Goal: Transaction & Acquisition: Book appointment/travel/reservation

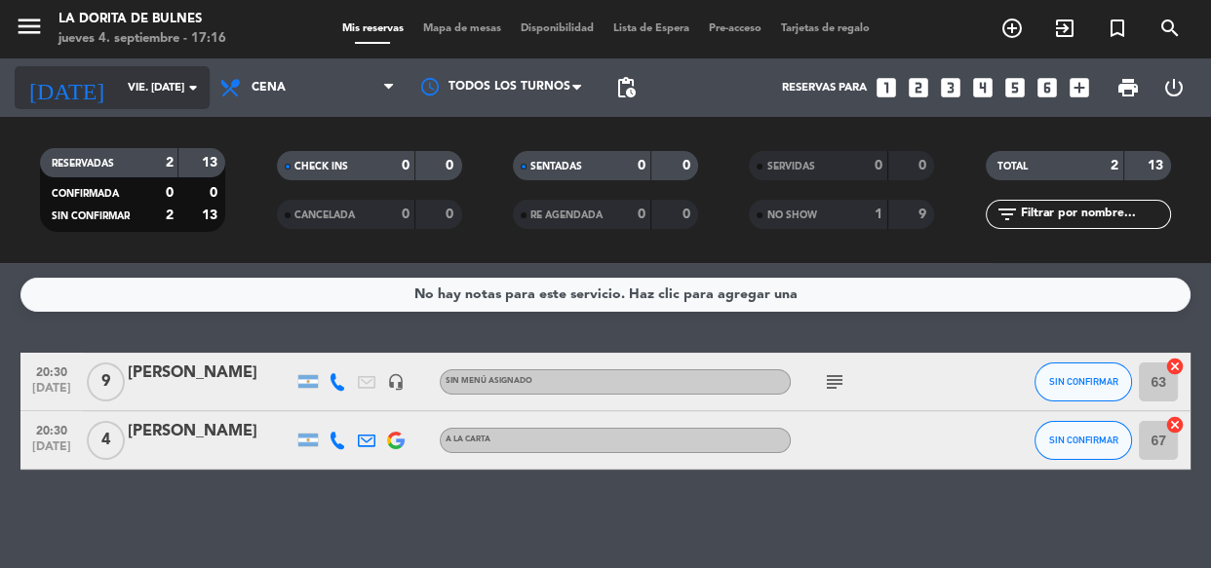
click at [125, 76] on input "vie. [DATE]" at bounding box center [193, 88] width 150 height 32
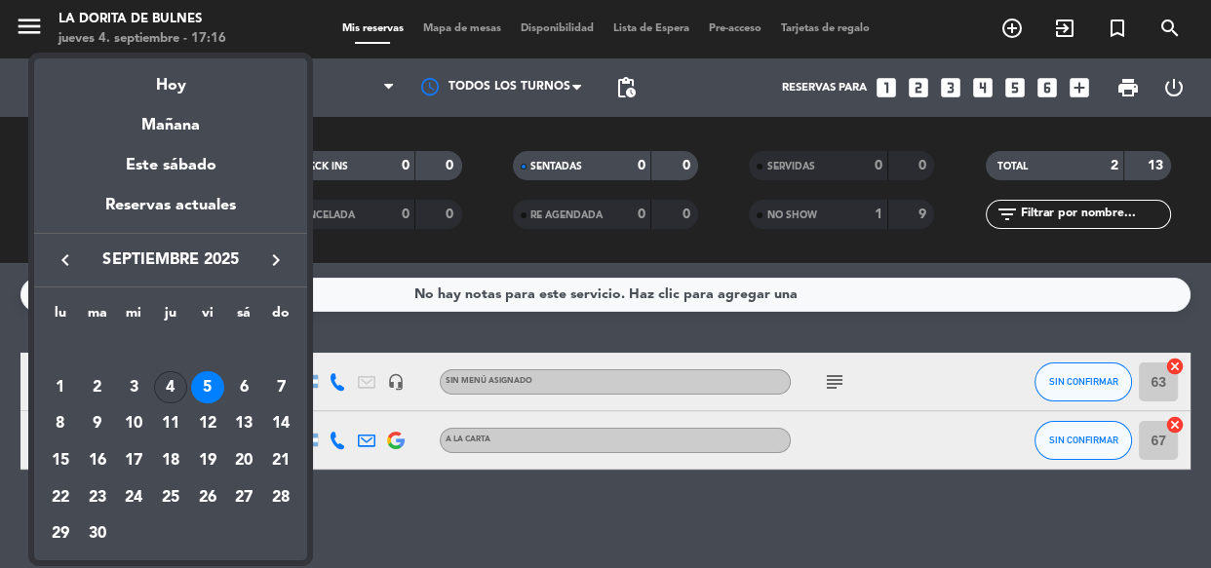
click at [173, 395] on div "4" at bounding box center [170, 387] width 33 height 33
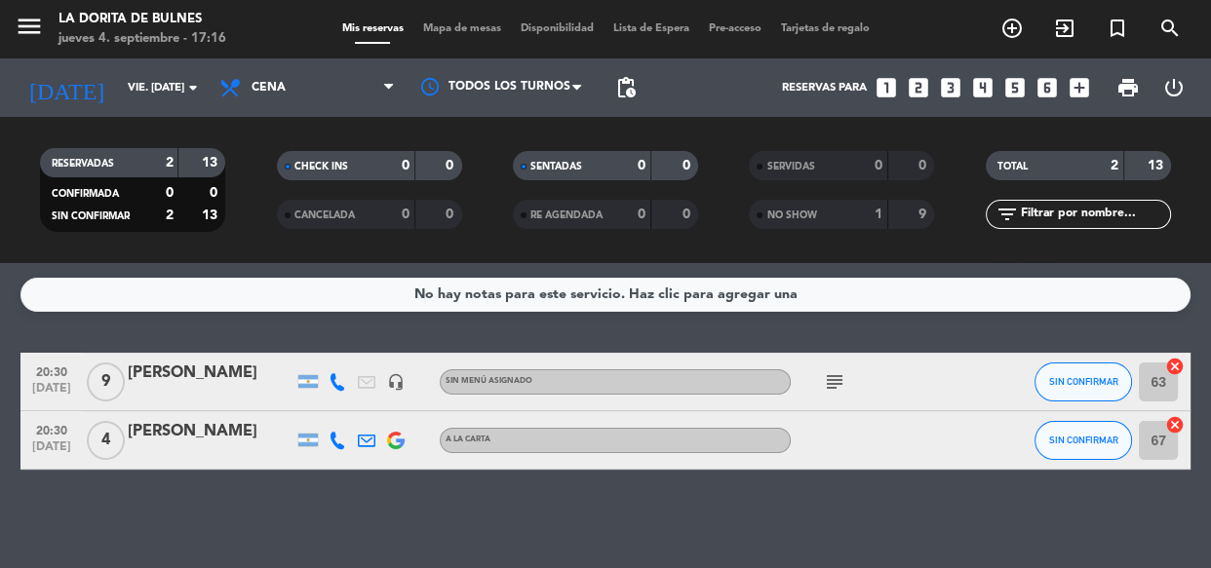
type input "[DEMOGRAPHIC_DATA] [DATE]"
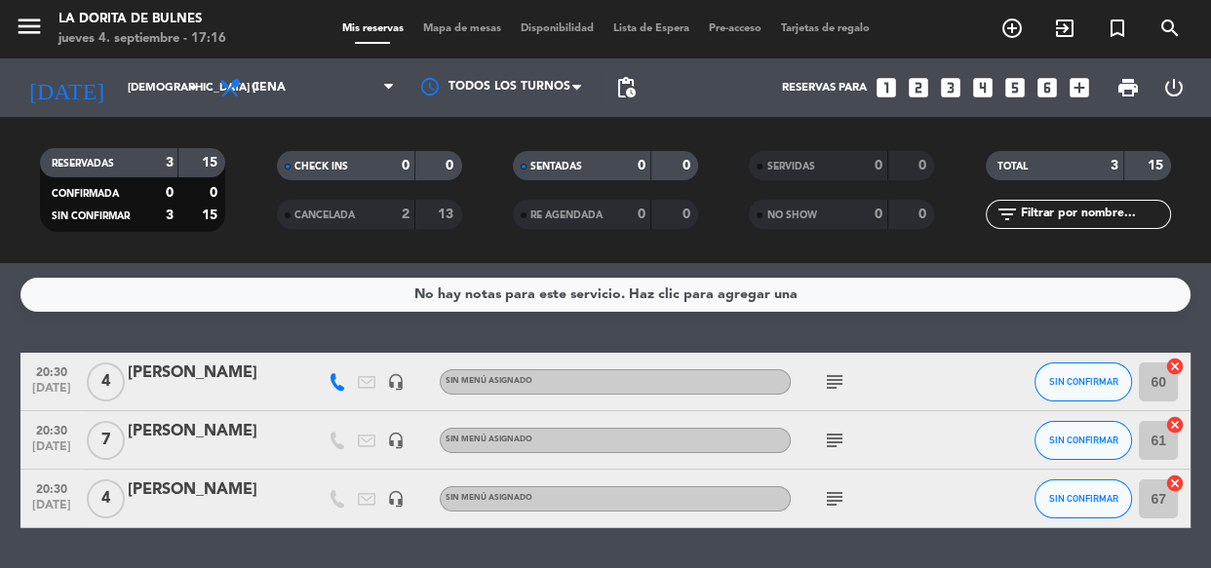
click at [916, 89] on icon "looks_two" at bounding box center [918, 87] width 25 height 25
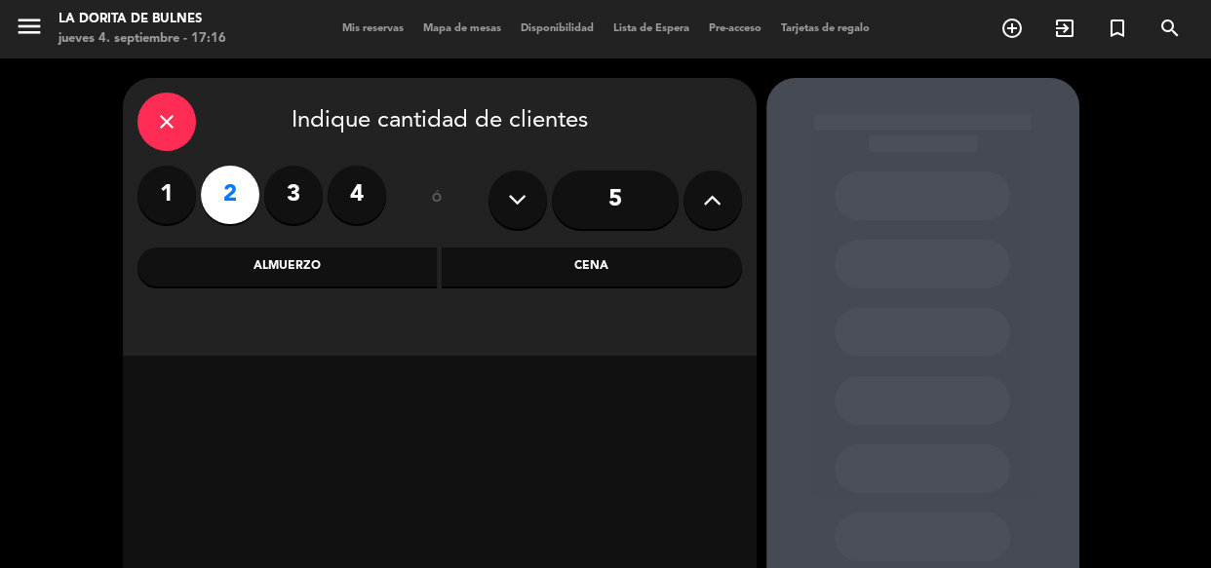
click at [517, 269] on div "Cena" at bounding box center [592, 267] width 300 height 39
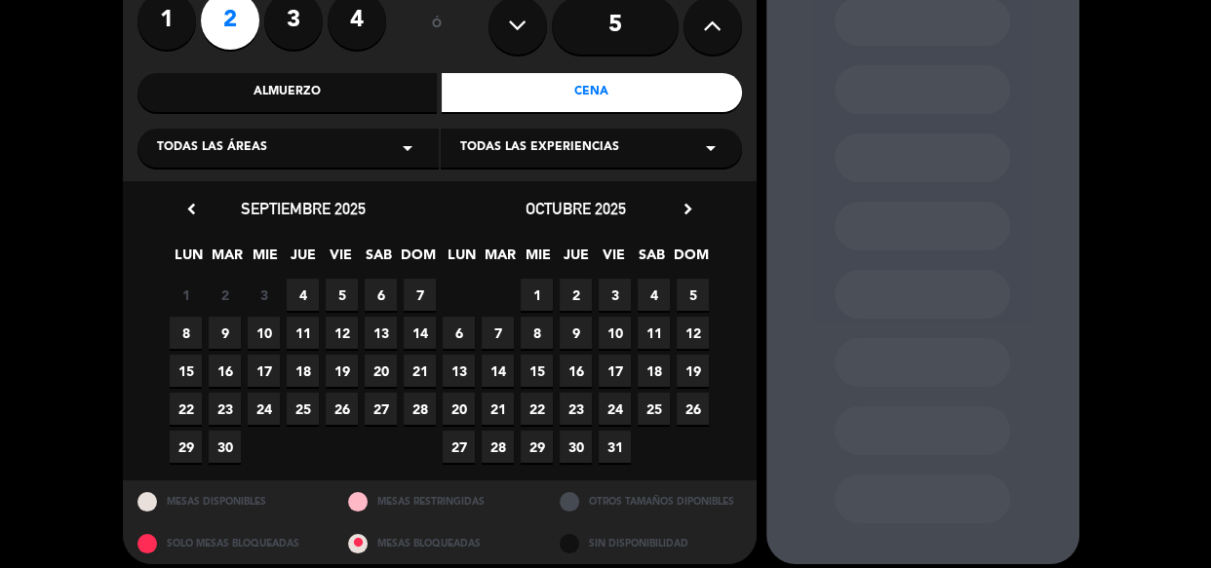
scroll to position [176, 0]
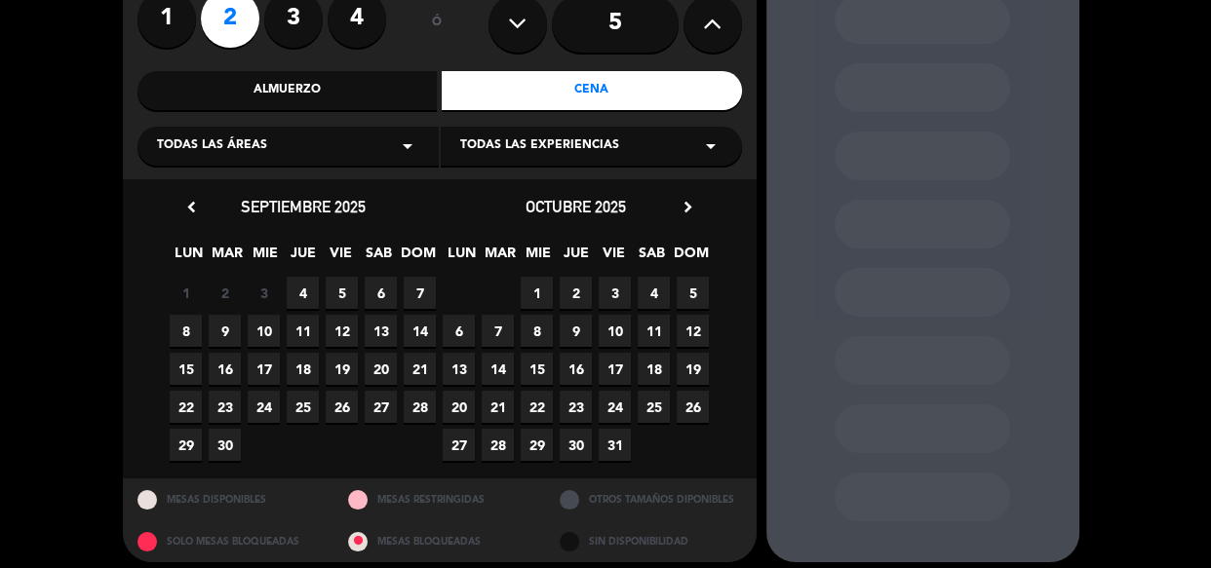
click at [297, 291] on span "4" at bounding box center [303, 293] width 32 height 32
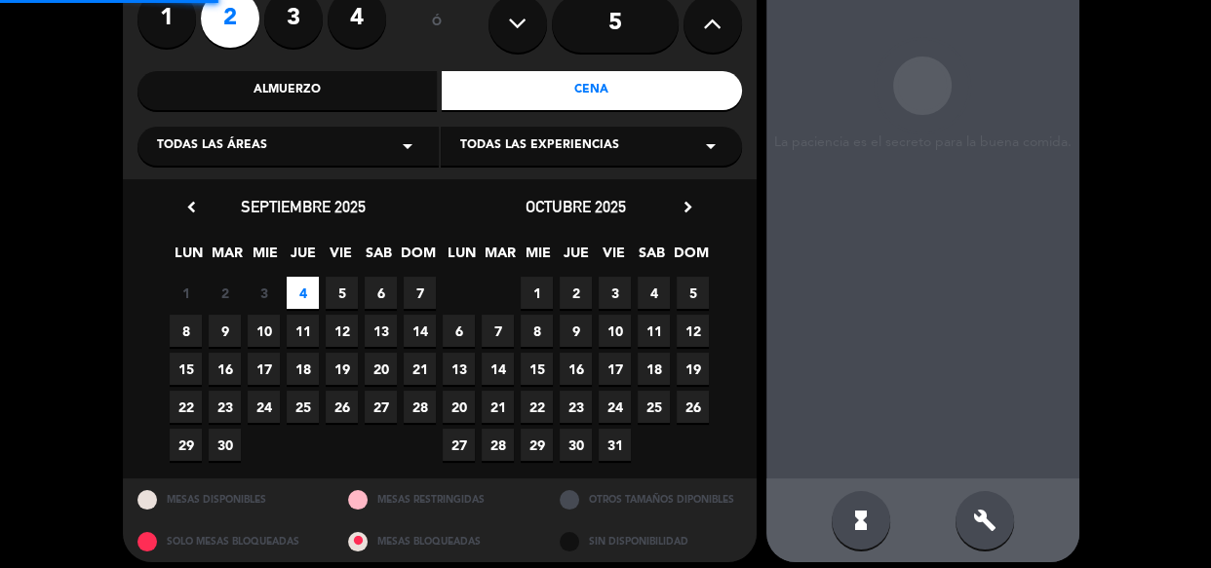
scroll to position [78, 0]
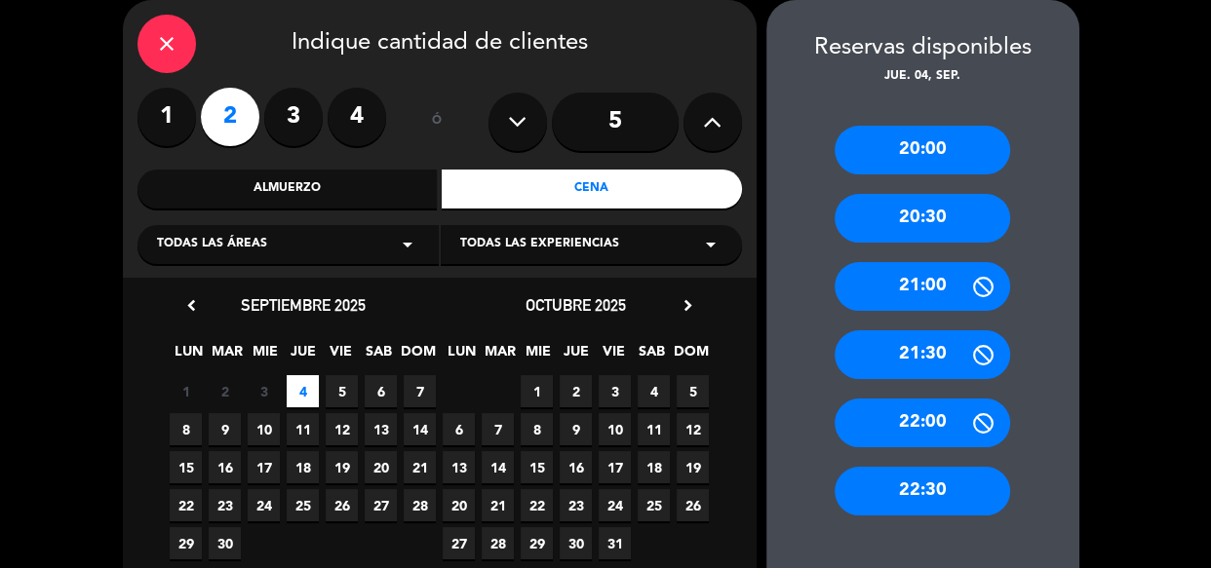
click at [909, 222] on div "20:30" at bounding box center [922, 218] width 175 height 49
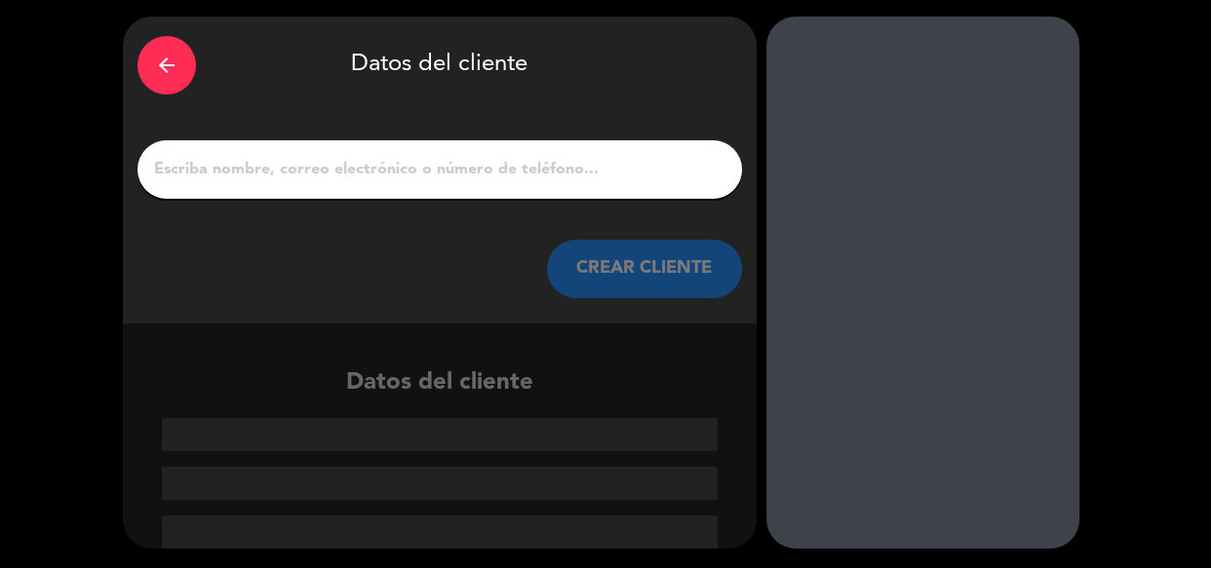
scroll to position [61, 0]
click at [254, 169] on input "1" at bounding box center [439, 169] width 575 height 27
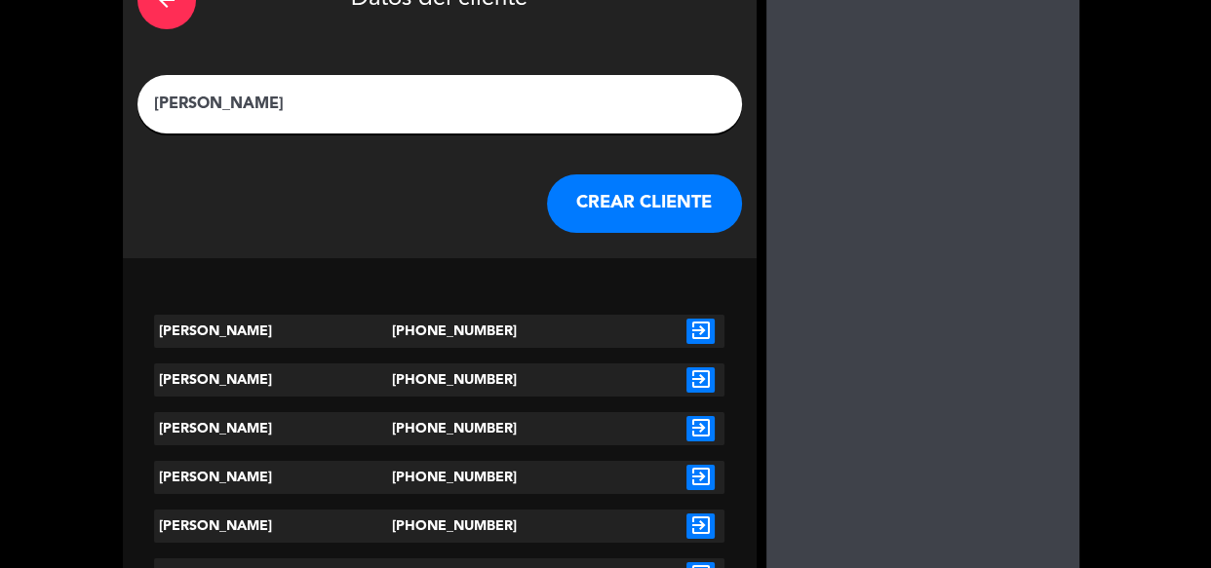
scroll to position [218, 0]
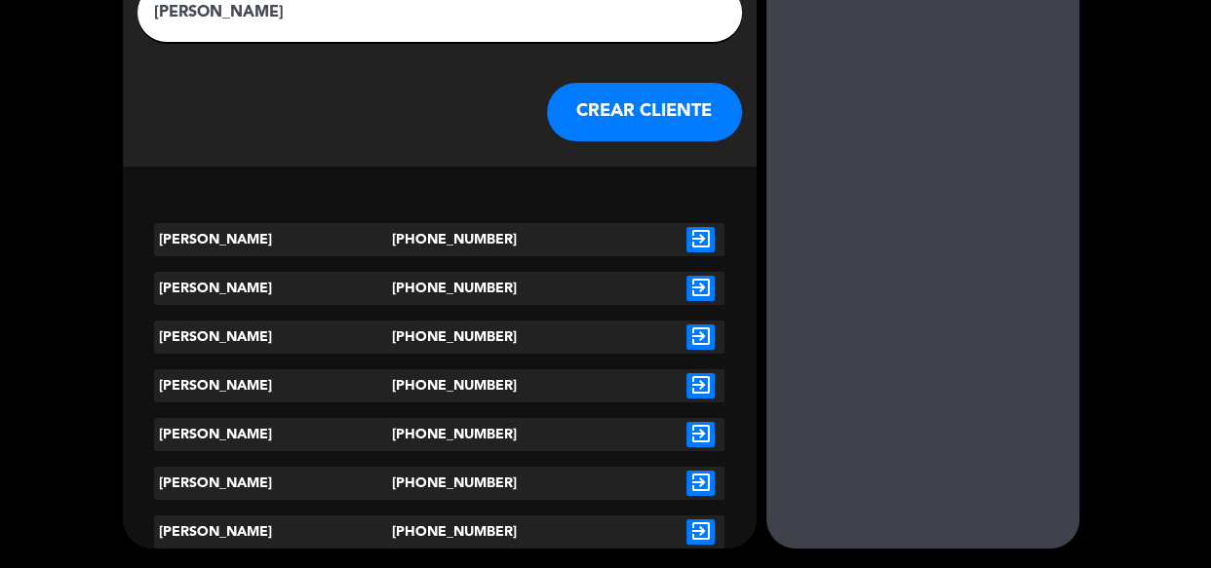
type input "[PERSON_NAME]"
click at [694, 236] on icon "exit_to_app" at bounding box center [700, 239] width 28 height 25
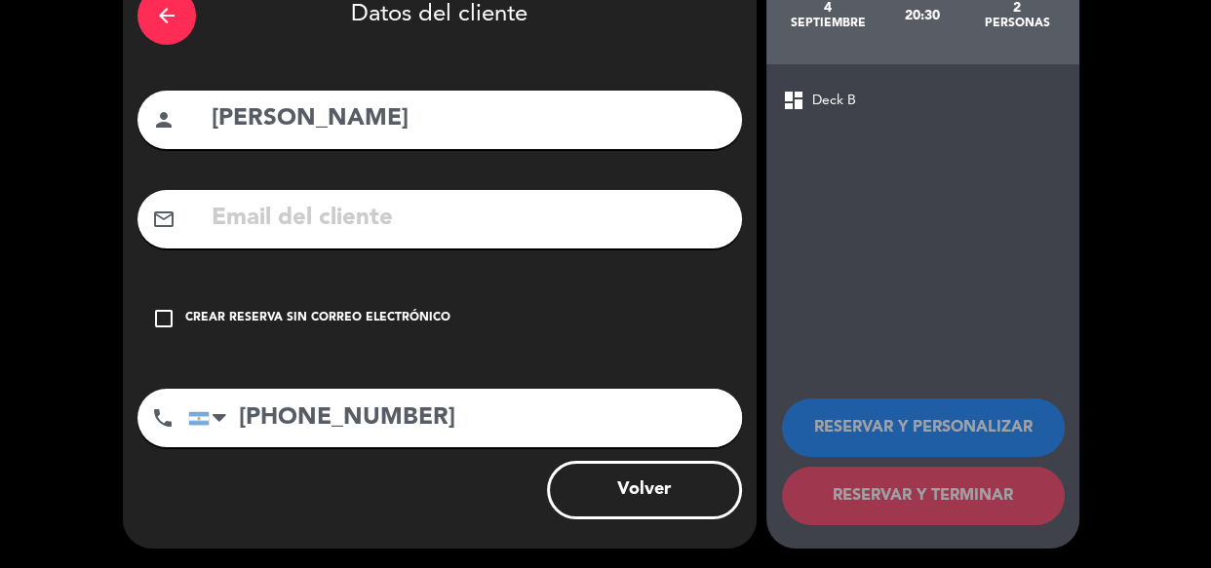
scroll to position [111, 0]
click at [369, 315] on div "Crear reserva sin correo electrónico" at bounding box center [317, 318] width 265 height 19
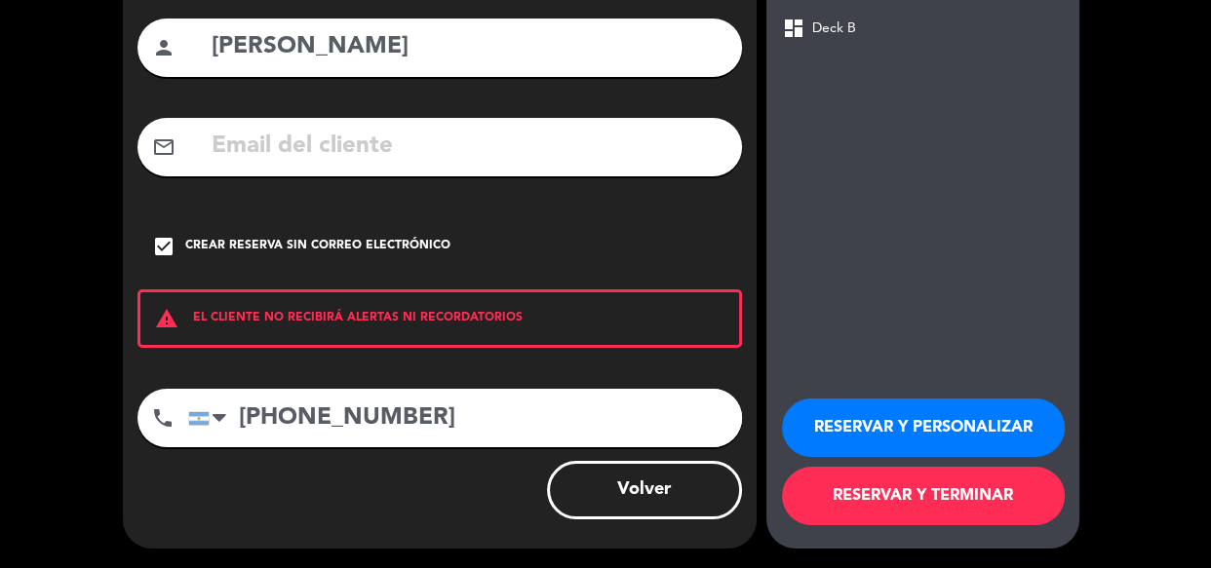
click at [984, 428] on button "RESERVAR Y PERSONALIZAR" at bounding box center [923, 428] width 283 height 58
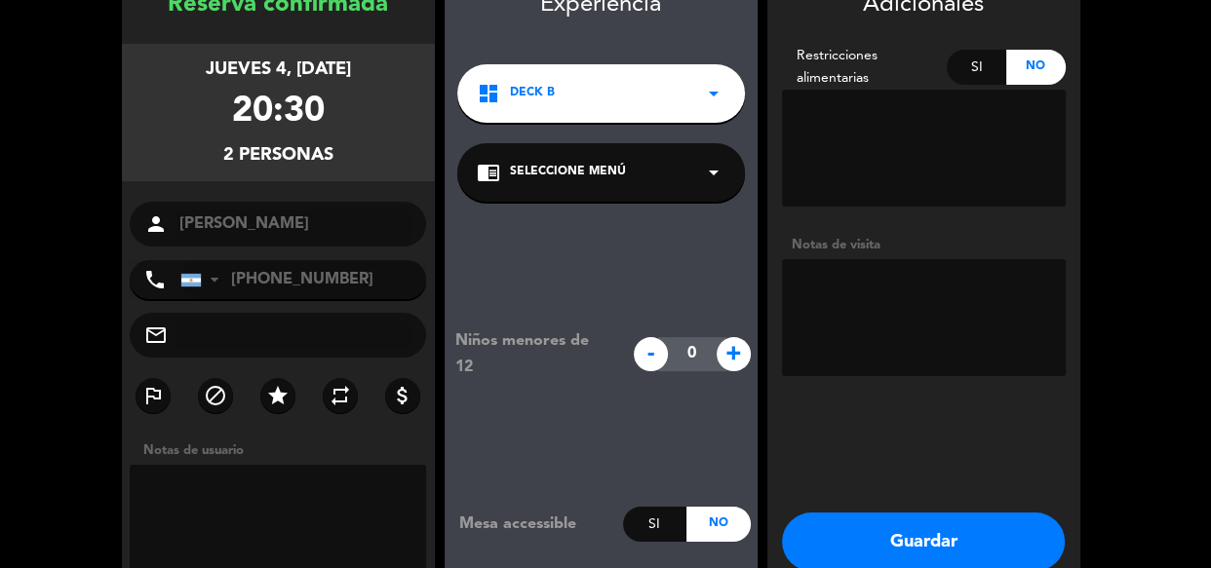
scroll to position [212, 0]
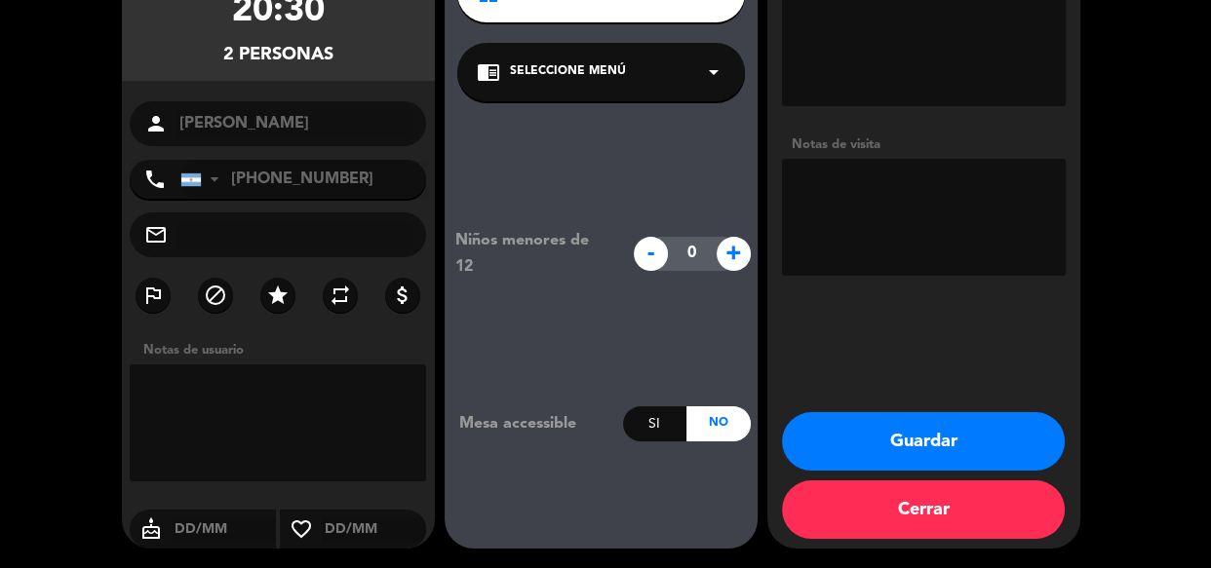
click at [902, 428] on button "Guardar" at bounding box center [923, 441] width 283 height 58
